Goal: Transaction & Acquisition: Purchase product/service

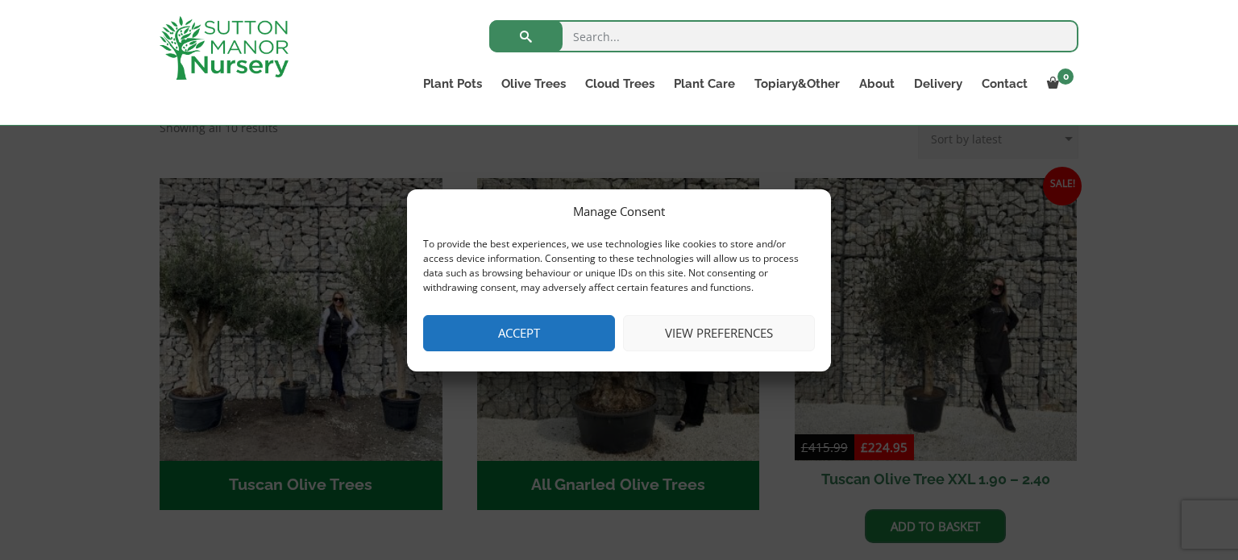
click at [527, 318] on button "Accept" at bounding box center [519, 333] width 192 height 36
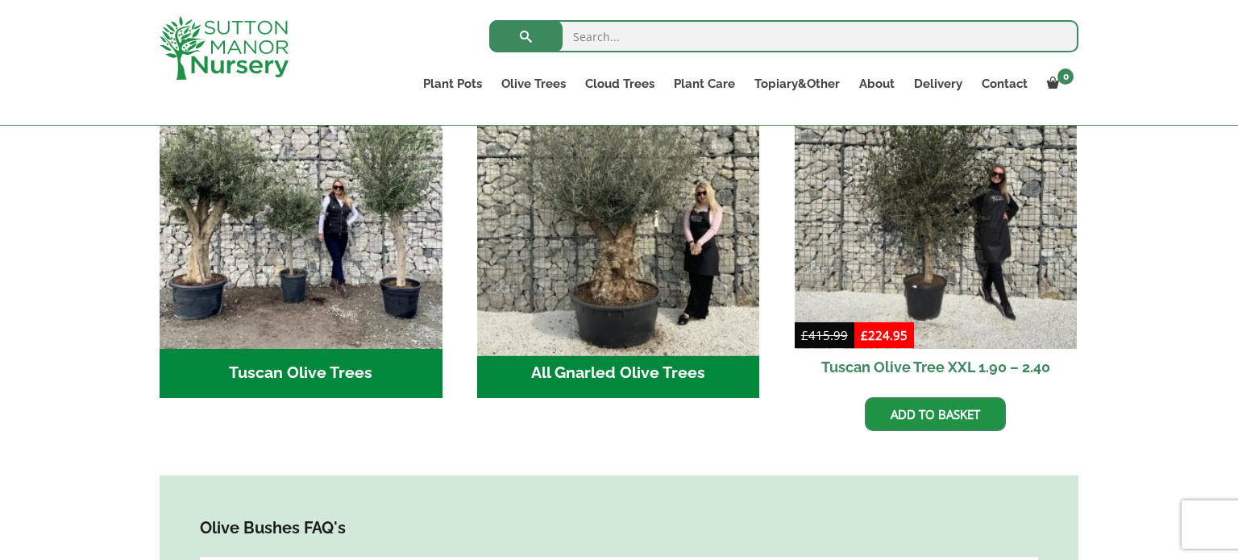
scroll to position [660, 0]
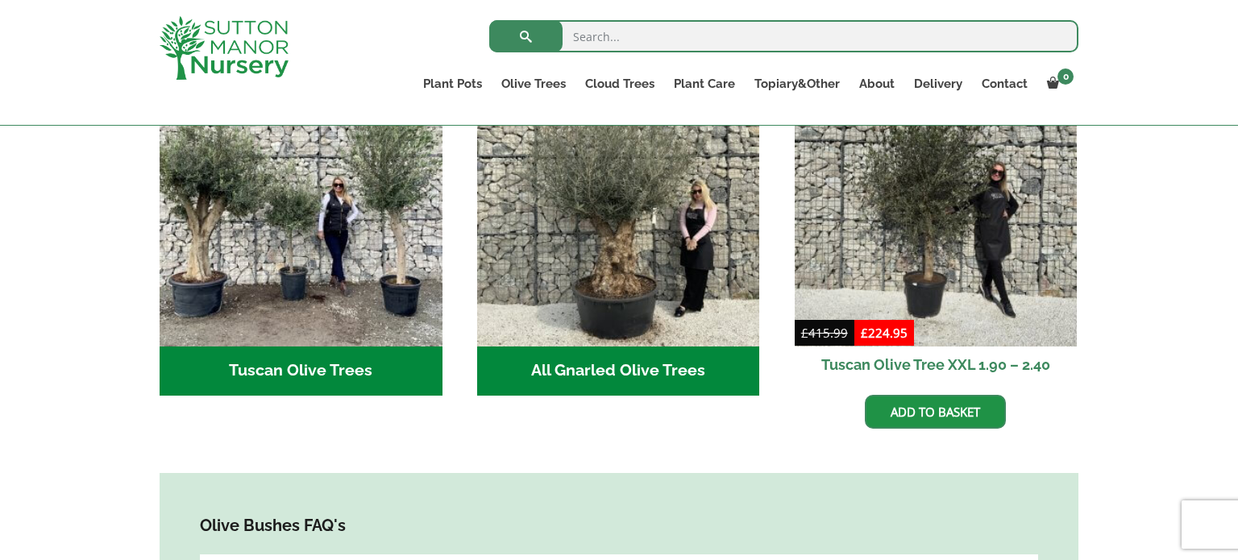
click at [618, 347] on h2 "All Gnarled Olive Trees (208)" at bounding box center [618, 372] width 283 height 50
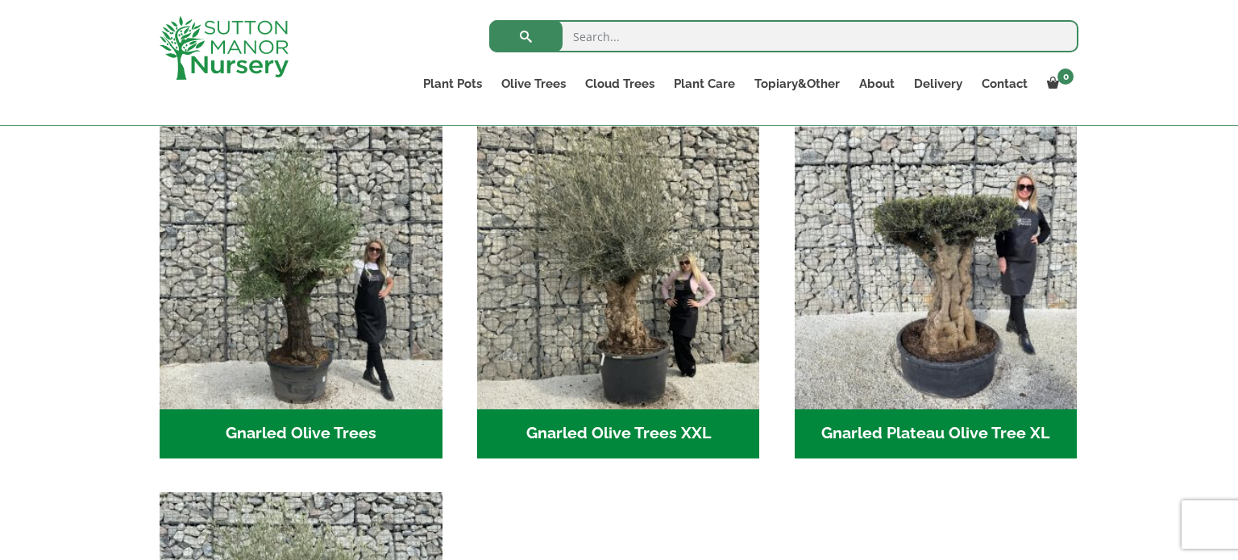
scroll to position [349, 0]
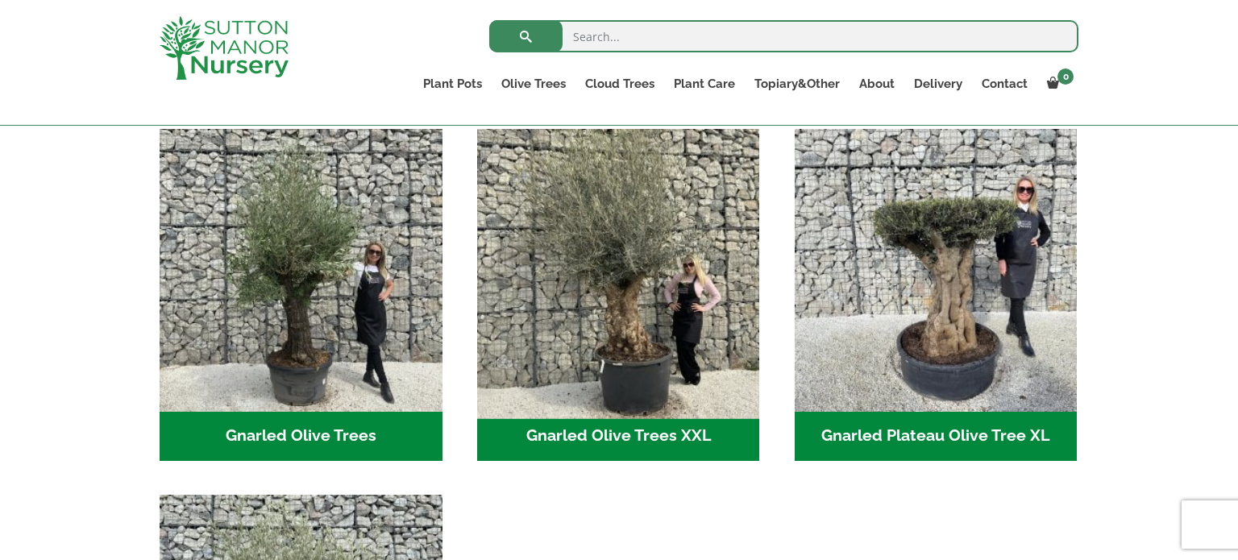
click at [641, 305] on img "Visit product category Gnarled Olive Trees XXL" at bounding box center [618, 270] width 297 height 297
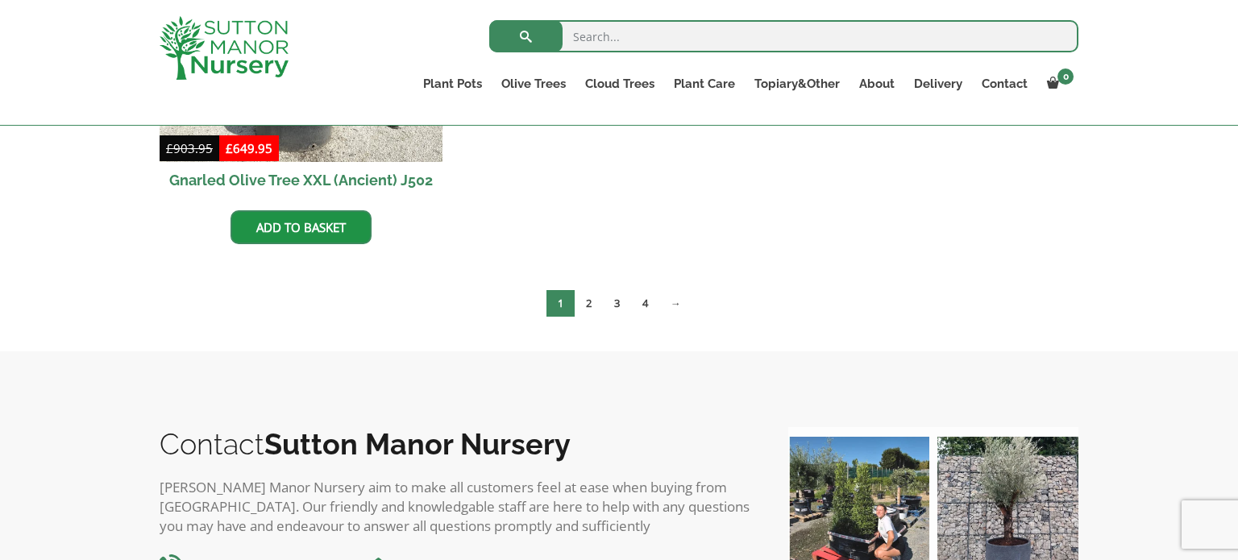
scroll to position [3051, 0]
click at [589, 303] on link "2" at bounding box center [589, 302] width 28 height 27
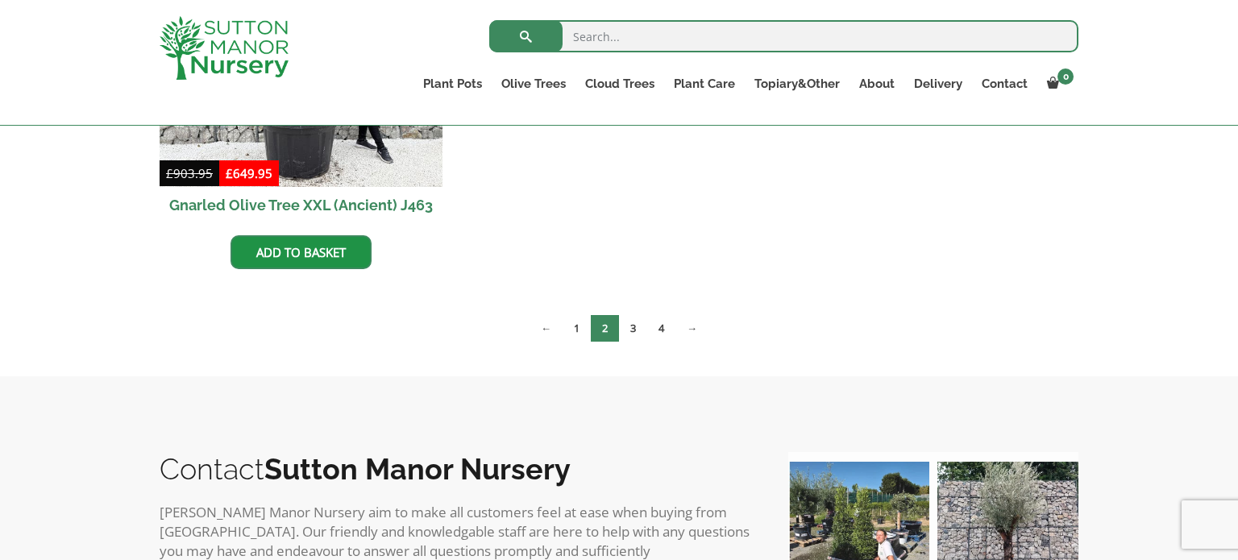
scroll to position [3024, 0]
click at [633, 320] on link "3" at bounding box center [633, 329] width 28 height 27
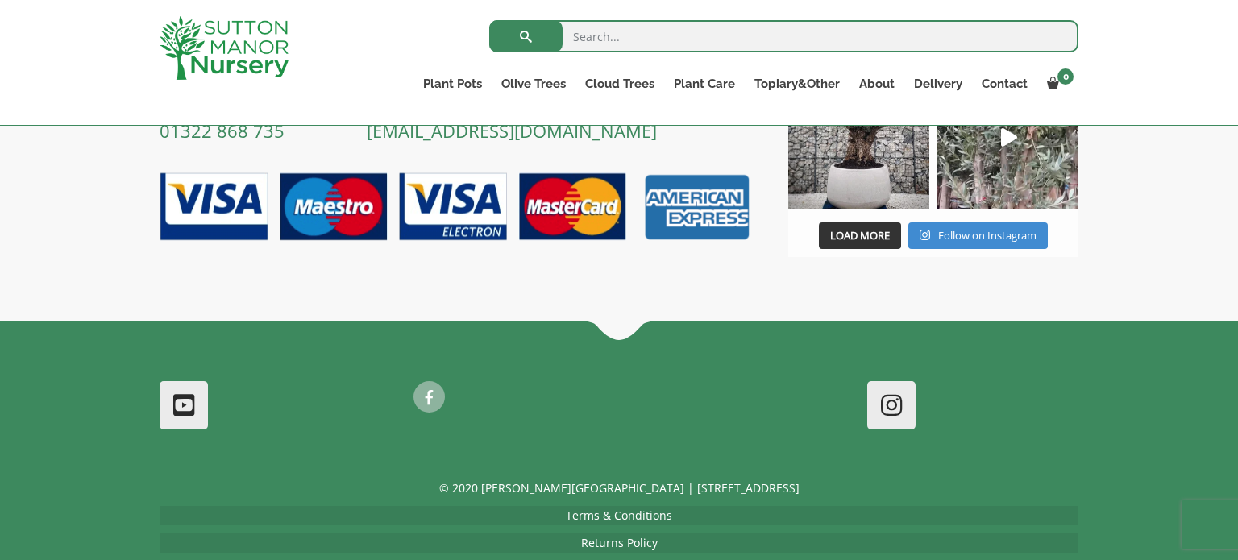
scroll to position [3173, 0]
